Goal: Check status: Check status

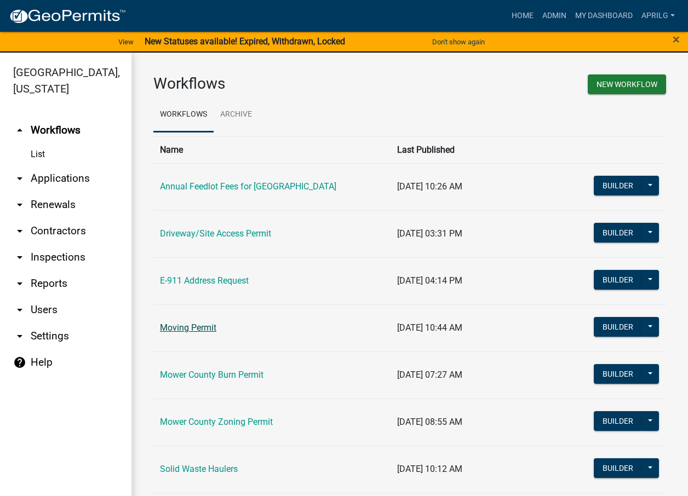
click at [190, 332] on link "Moving Permit" at bounding box center [188, 328] width 56 height 10
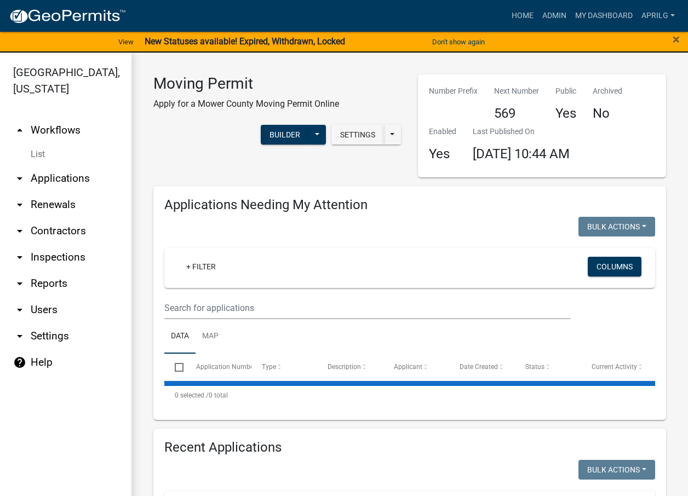
select select "1: 25"
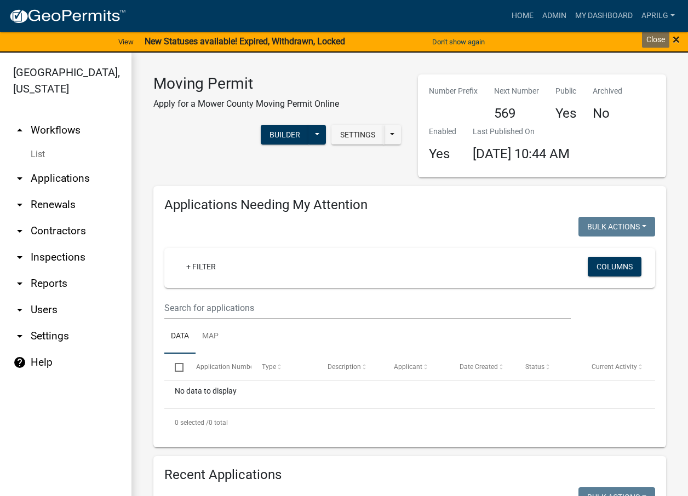
click at [673, 39] on span "×" at bounding box center [676, 39] width 7 height 15
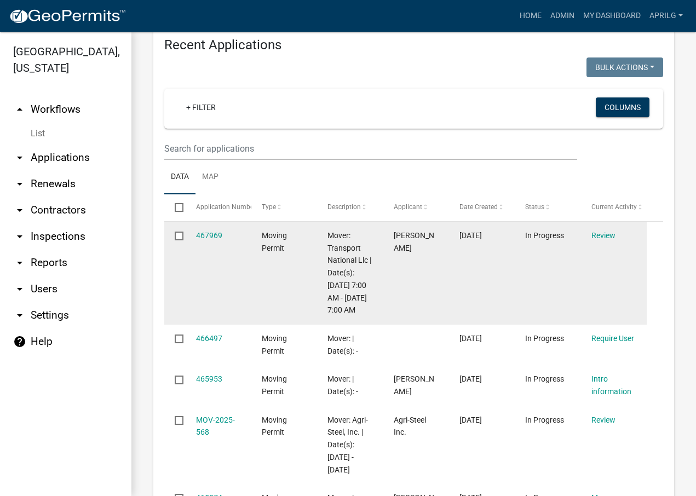
scroll to position [493, 0]
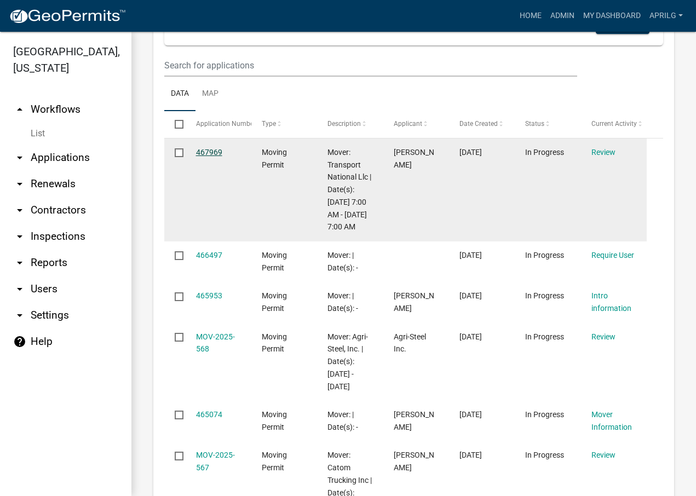
click at [203, 150] on link "467969" at bounding box center [209, 152] width 26 height 9
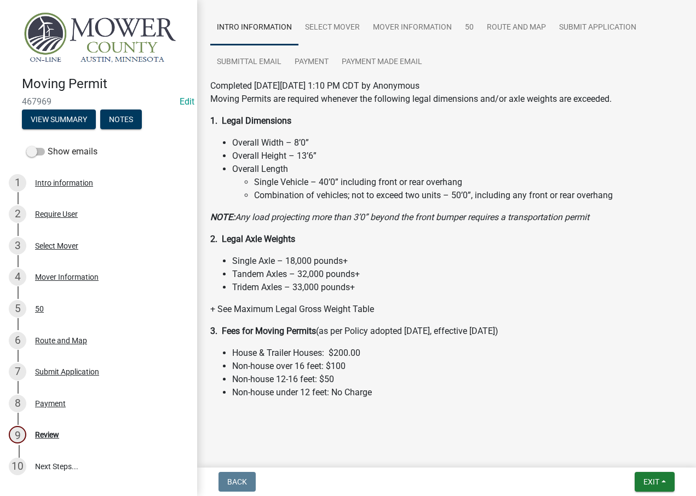
scroll to position [73, 0]
click at [416, 21] on link "Mover Information" at bounding box center [412, 27] width 92 height 35
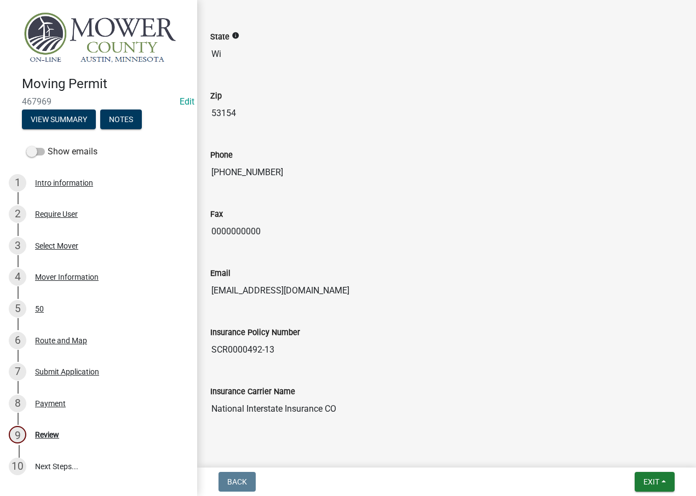
scroll to position [347, 0]
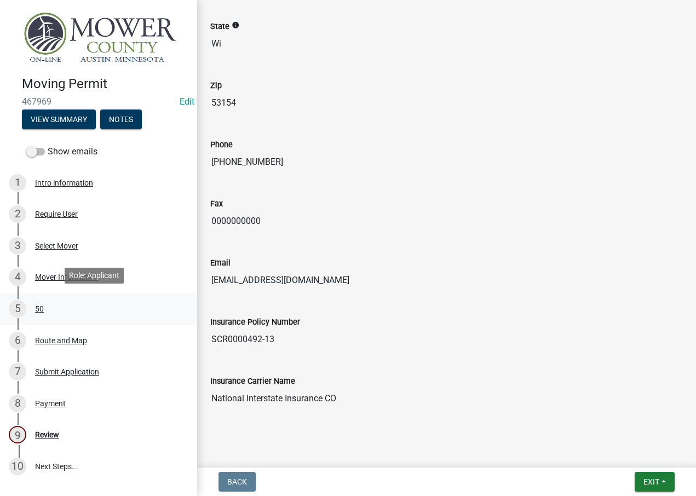
click at [39, 308] on div "50" at bounding box center [39, 309] width 9 height 8
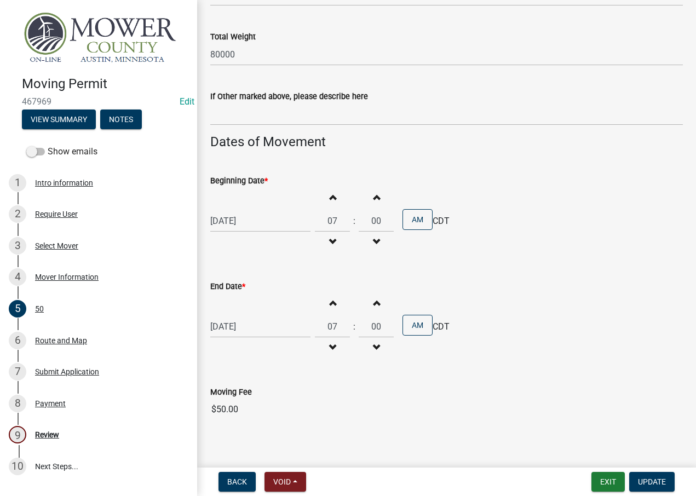
scroll to position [791, 0]
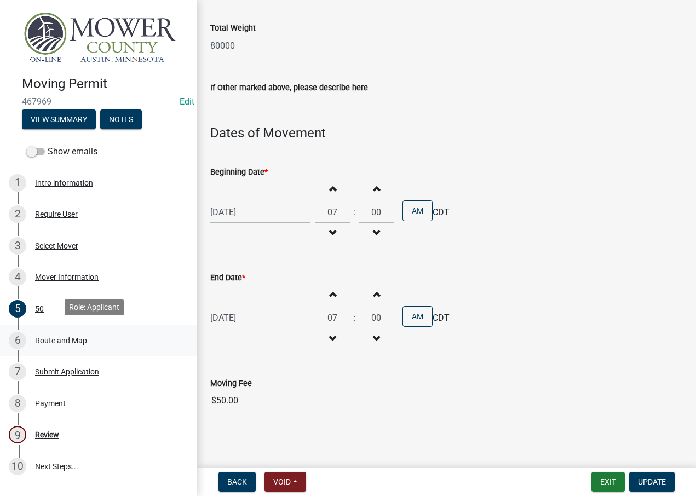
click at [61, 337] on div "Route and Map" at bounding box center [61, 341] width 52 height 8
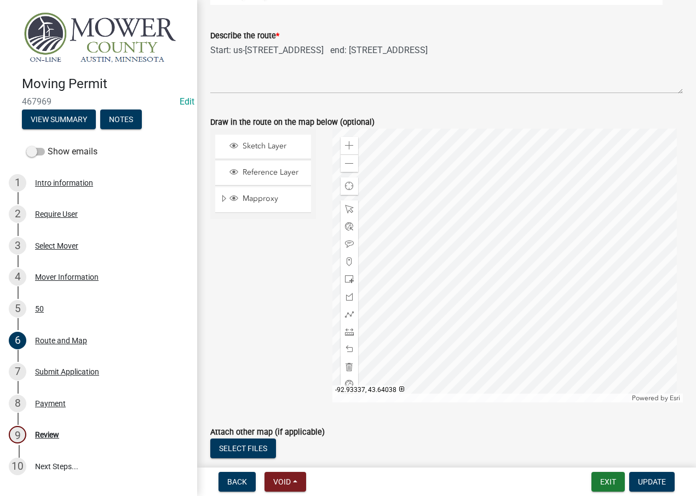
scroll to position [0, 0]
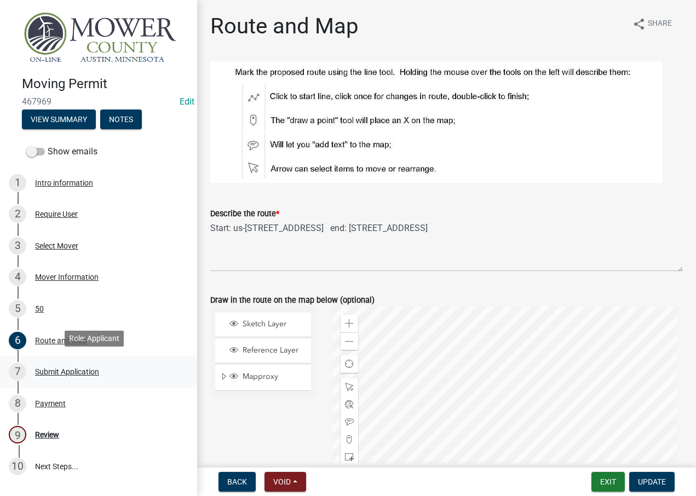
click at [62, 370] on div "Submit Application" at bounding box center [67, 372] width 64 height 8
